Goal: Task Accomplishment & Management: Complete application form

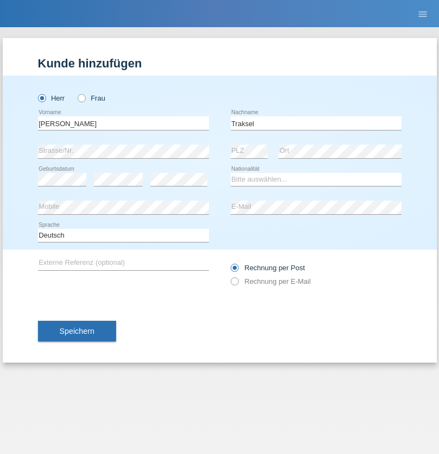
type input "Traksel"
select select "DE"
select select "C"
select select "01"
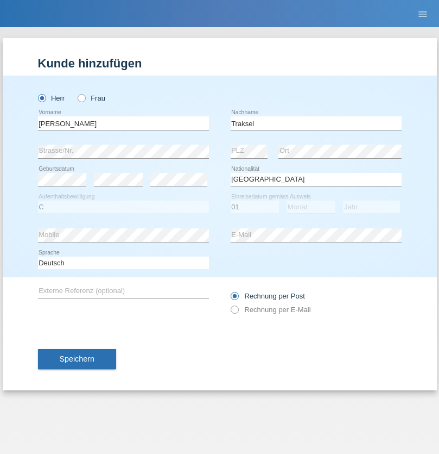
select select "07"
select select "2008"
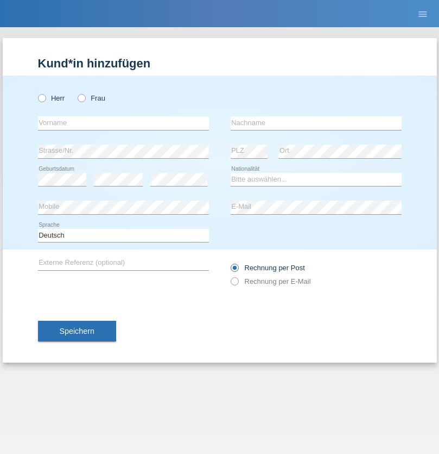
radio input "true"
click at [123, 123] on input "text" at bounding box center [123, 123] width 171 height 14
type input "Vedrana"
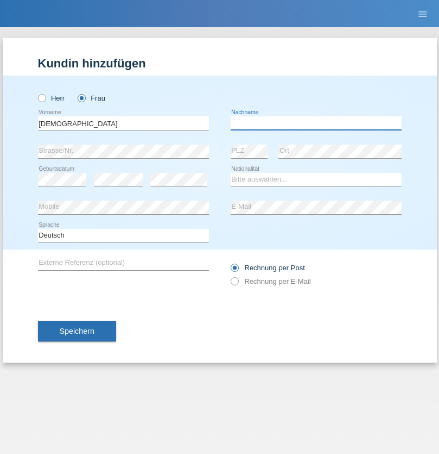
click at [316, 123] on input "text" at bounding box center [316, 123] width 171 height 14
type input "Cimbaljević"
select select "HR"
select select "C"
select select "12"
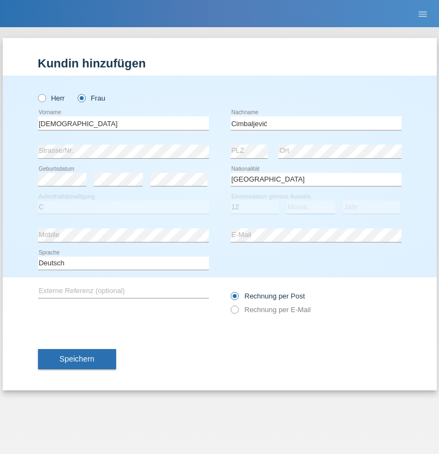
select select "08"
select select "2021"
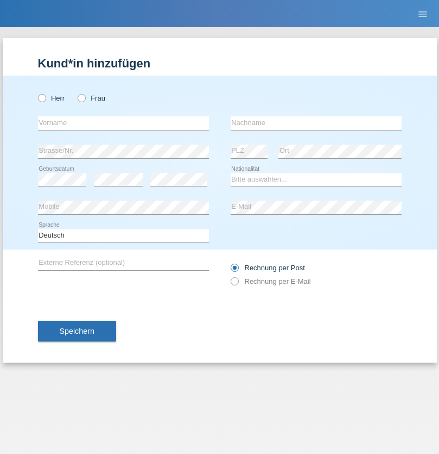
radio input "true"
click at [123, 123] on input "text" at bounding box center [123, 123] width 171 height 14
type input "Batsche"
click at [316, 123] on input "text" at bounding box center [316, 123] width 171 height 14
type input "Arifoska"
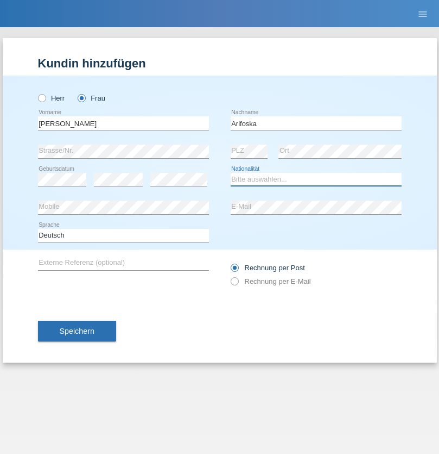
select select "CH"
radio input "true"
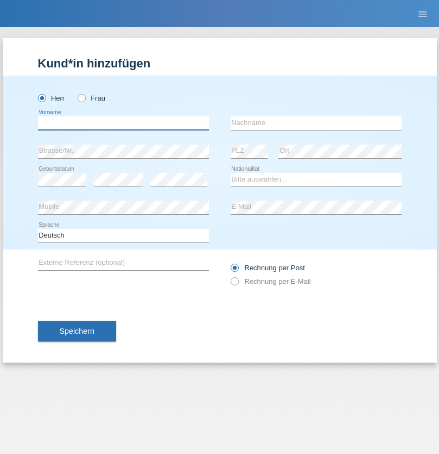
click at [123, 123] on input "text" at bounding box center [123, 123] width 171 height 14
type input "Emre"
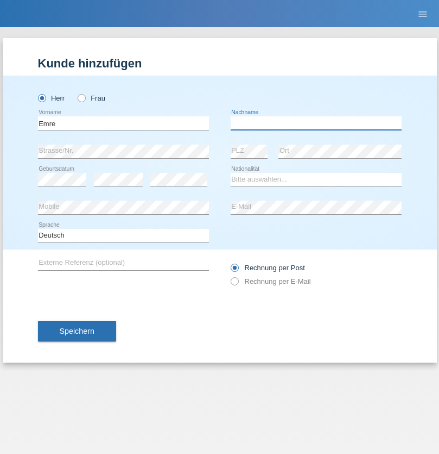
click at [316, 123] on input "text" at bounding box center [316, 123] width 171 height 14
type input "Uzun"
select select "CH"
